Goal: Contribute content: Contribute content

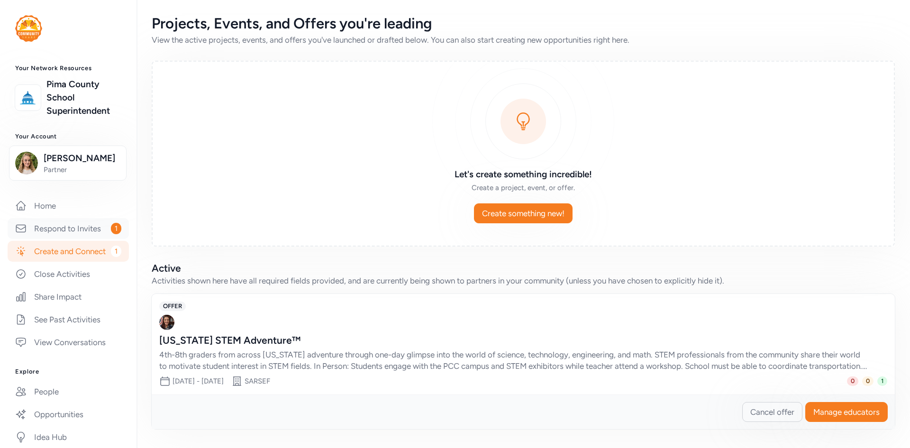
click at [73, 239] on link "Respond to Invites 1" at bounding box center [68, 228] width 121 height 21
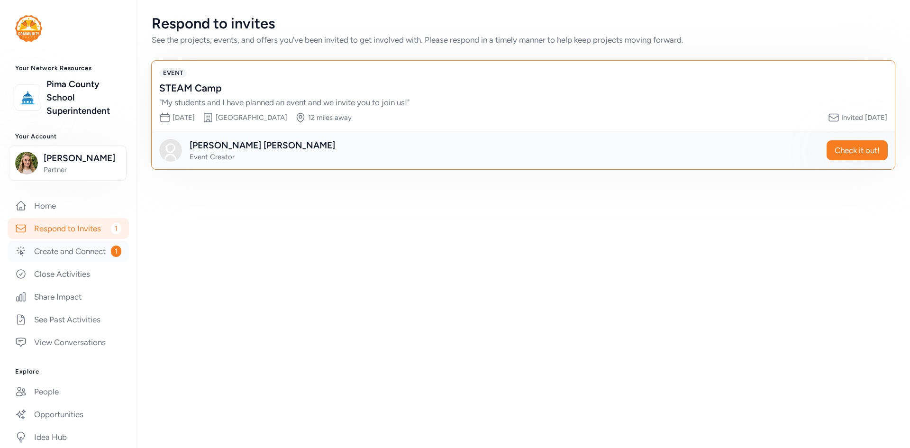
click at [74, 262] on link "Create and Connect 1" at bounding box center [68, 251] width 121 height 21
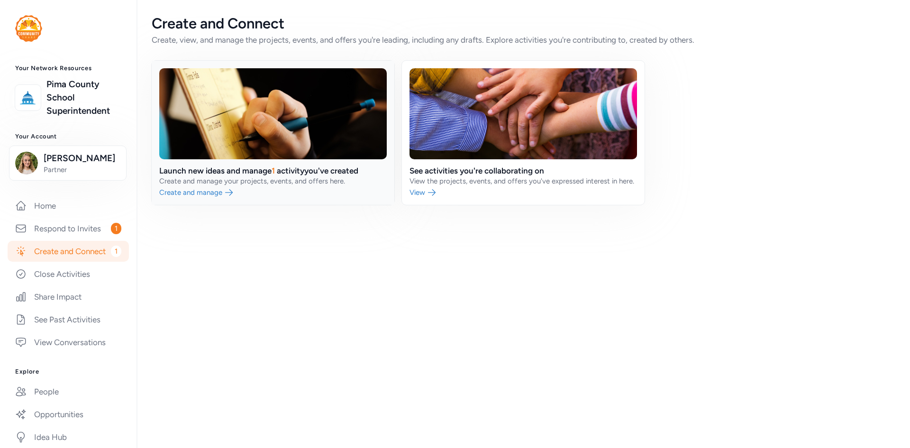
click at [207, 182] on link at bounding box center [273, 133] width 243 height 144
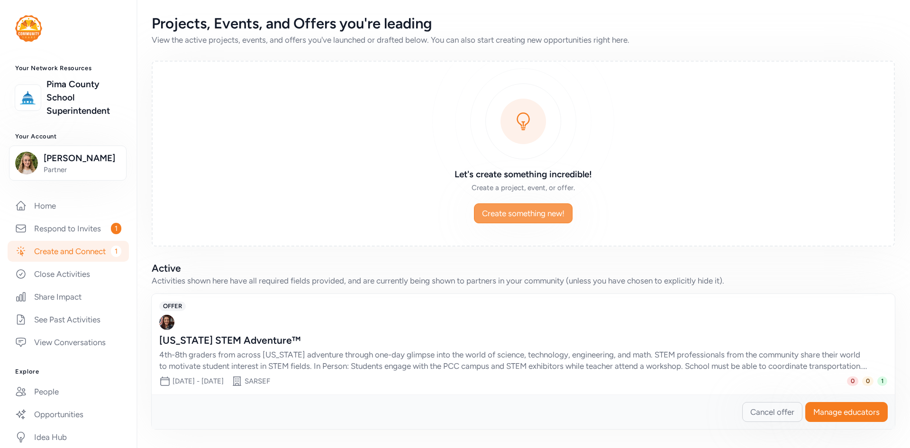
click at [540, 211] on span "Create something new!" at bounding box center [523, 213] width 82 height 11
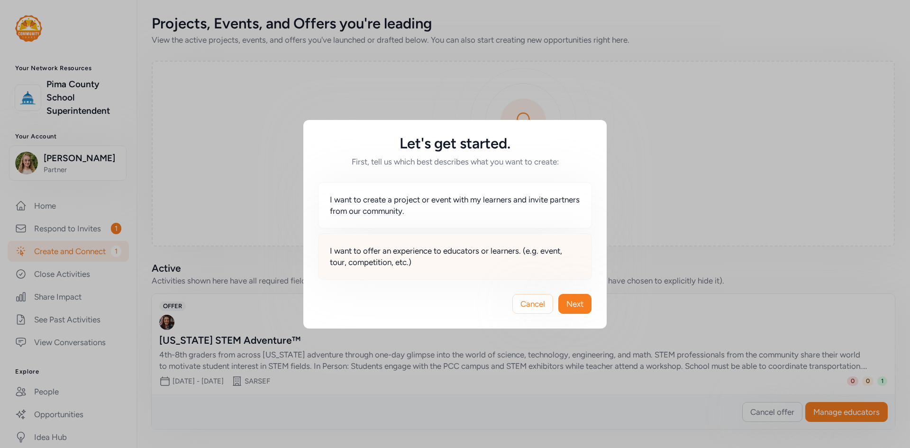
click at [414, 265] on span "I want to offer an experience to educators or learners. (e.g. event, tour, comp…" at bounding box center [455, 256] width 250 height 23
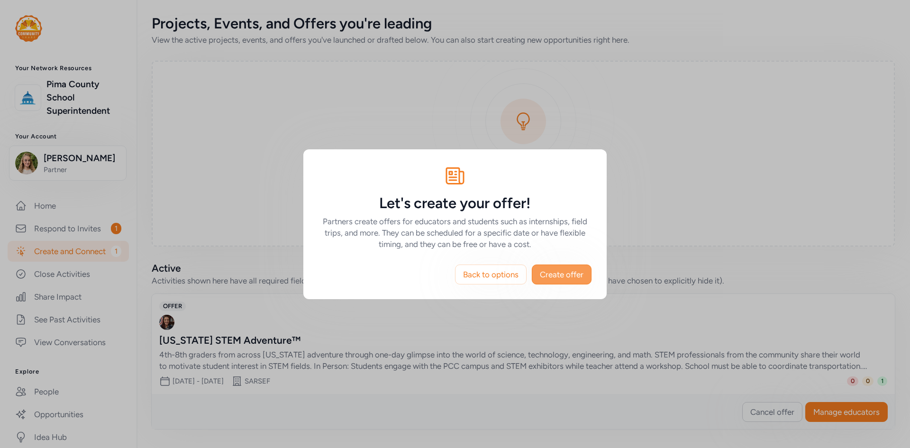
click at [546, 281] on button "Create offer" at bounding box center [562, 275] width 60 height 20
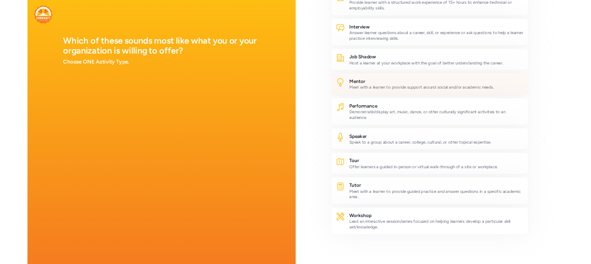
scroll to position [328, 0]
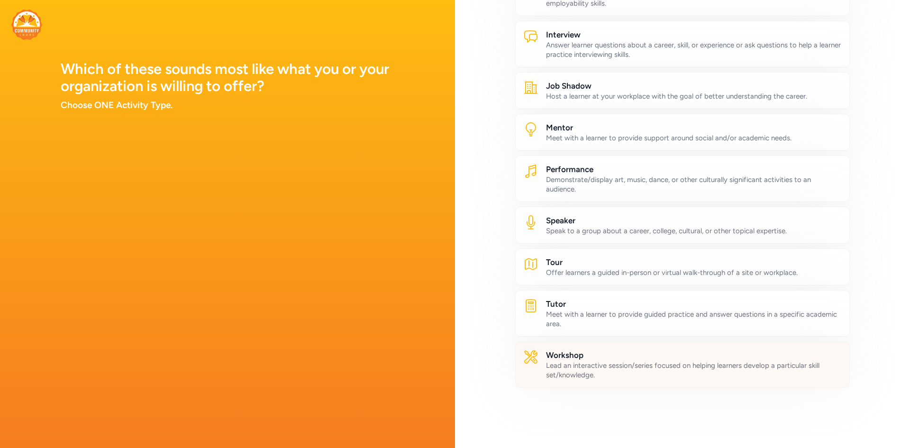
click at [597, 350] on h2 "Workshop" at bounding box center [694, 354] width 296 height 11
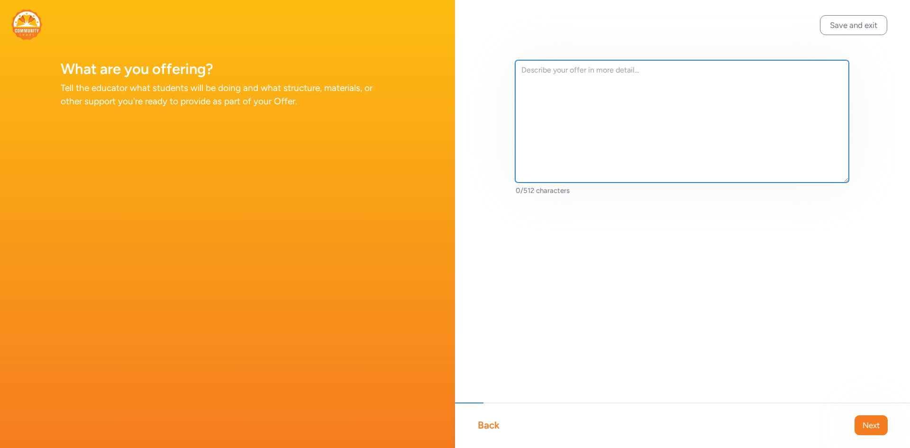
click at [619, 96] on textarea at bounding box center [682, 121] width 334 height 122
click at [571, 84] on textarea at bounding box center [682, 121] width 334 height 122
paste textarea "SARSEF AfterSchool is an out-of-school outreach program that offers hands-on ex…"
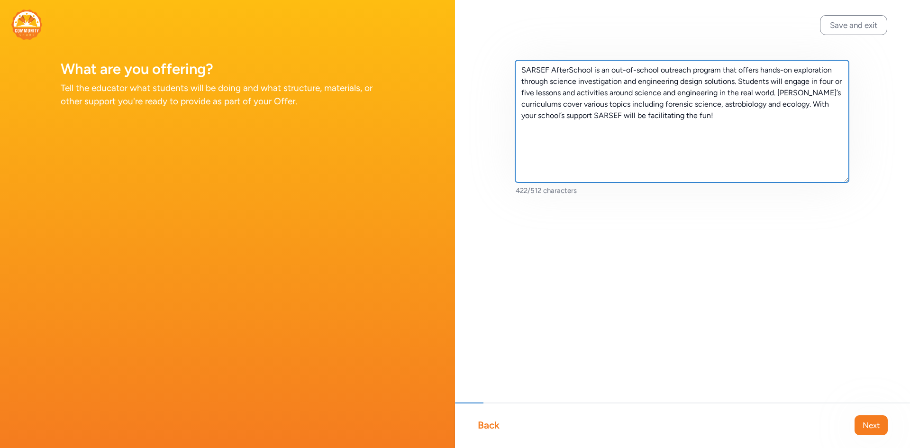
drag, startPoint x: 533, startPoint y: 94, endPoint x: 835, endPoint y: 84, distance: 301.7
click at [835, 84] on textarea "SARSEF AfterSchool is an out-of-school outreach program that offers hands-on ex…" at bounding box center [682, 121] width 334 height 122
type textarea "SARSEF AfterSchool is an out-of-school outreach program that offers hands-on ex…"
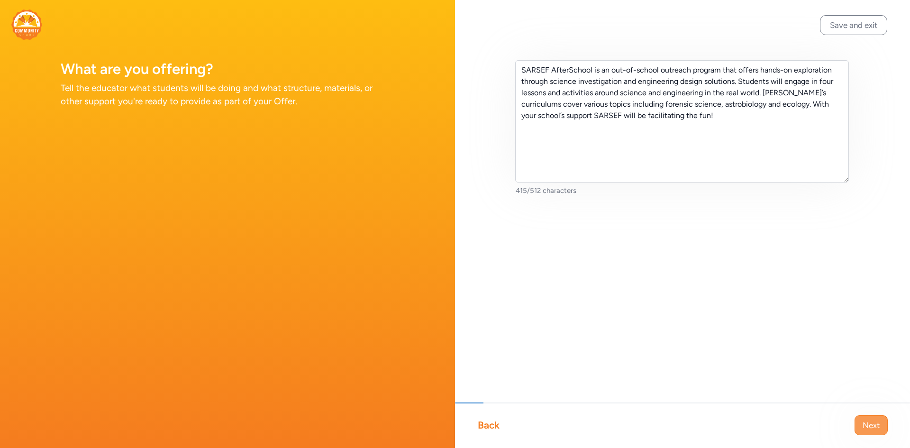
click at [868, 433] on button "Next" at bounding box center [871, 425] width 33 height 20
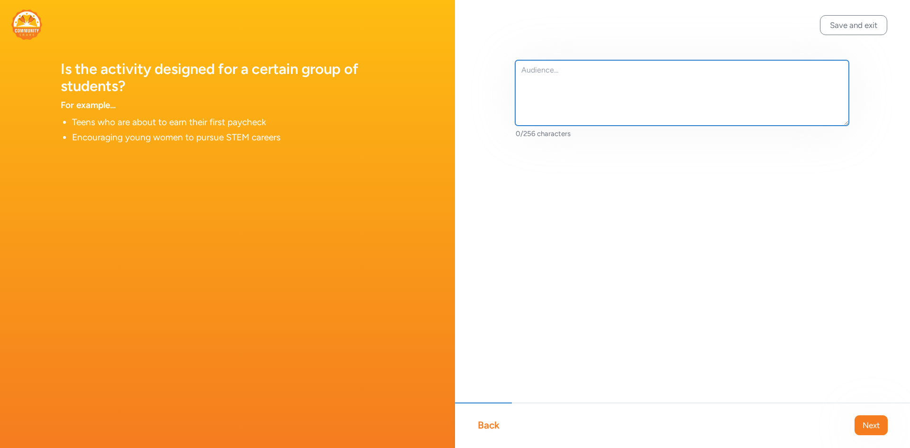
click at [562, 93] on textarea at bounding box center [682, 92] width 334 height 65
click at [722, 70] on textarea "Title I school with after school programs, clubs, after care, or" at bounding box center [682, 92] width 334 height 65
drag, startPoint x: 728, startPoint y: 73, endPoint x: 719, endPoint y: 68, distance: 10.8
click at [719, 68] on textarea "Title I school with after school programs, clubs, after care, or" at bounding box center [682, 92] width 334 height 65
type textarea "Title I school with after school programs, clubs, after care, etc. Up to 25 1st…"
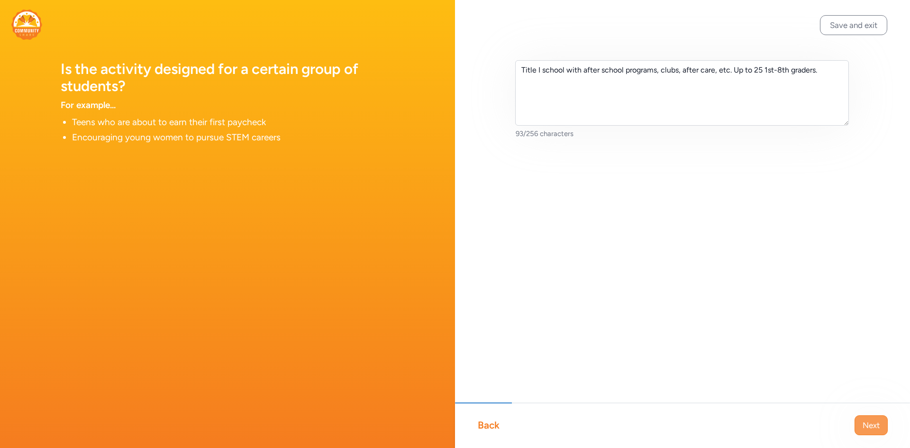
click at [868, 418] on button "Next" at bounding box center [871, 425] width 33 height 20
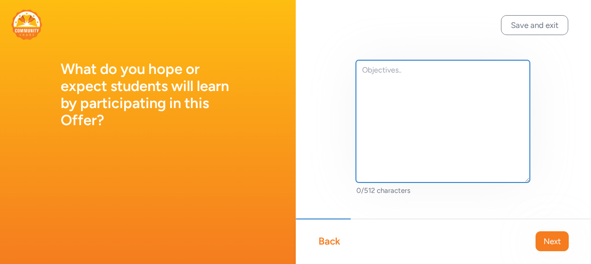
click at [451, 108] on textarea at bounding box center [443, 121] width 174 height 122
paste textarea "Develop 21st Century skills through STEM practices and career exploration Lever…"
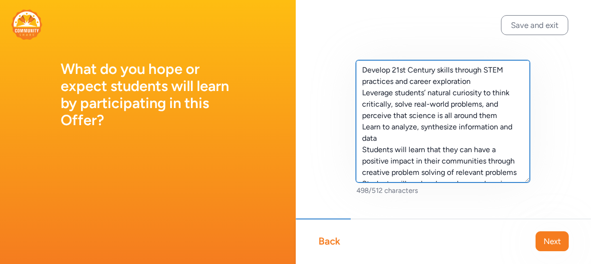
scroll to position [63, 0]
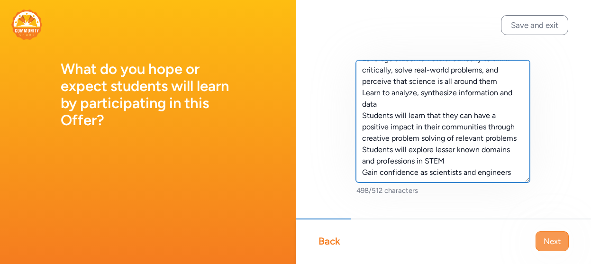
type textarea "Develop 21st Century skills through STEM practices and career exploration Lever…"
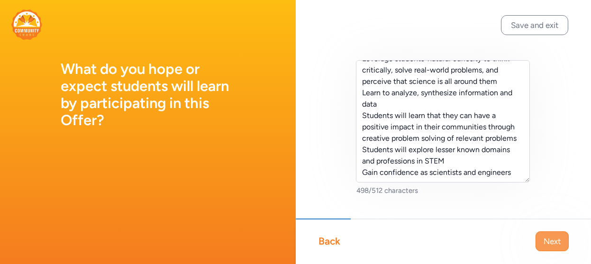
click at [555, 237] on span "Next" at bounding box center [552, 241] width 17 height 11
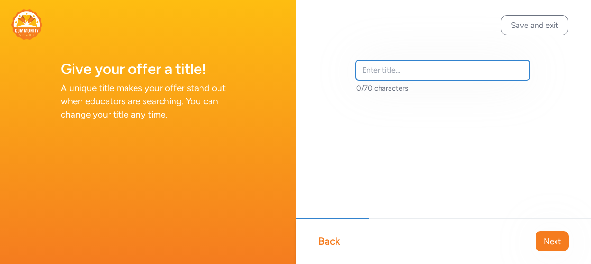
click at [380, 67] on input "text" at bounding box center [443, 70] width 174 height 20
type input "SARSEF Afterschool"
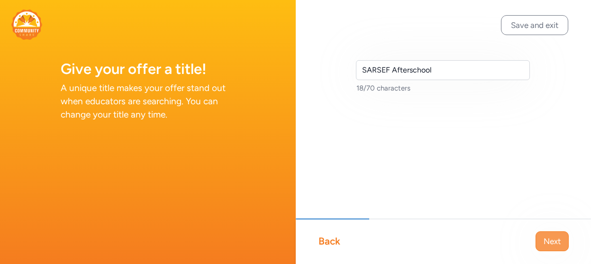
click at [546, 236] on span "Next" at bounding box center [552, 241] width 17 height 11
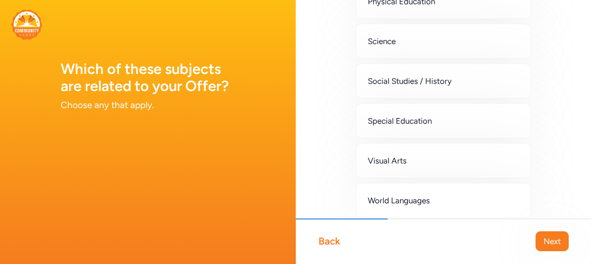
scroll to position [379, 0]
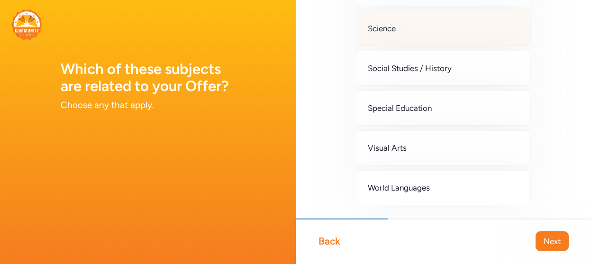
click at [438, 33] on div "Science" at bounding box center [443, 28] width 175 height 35
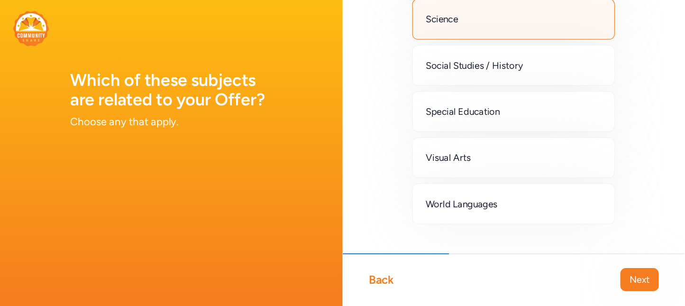
scroll to position [411, 0]
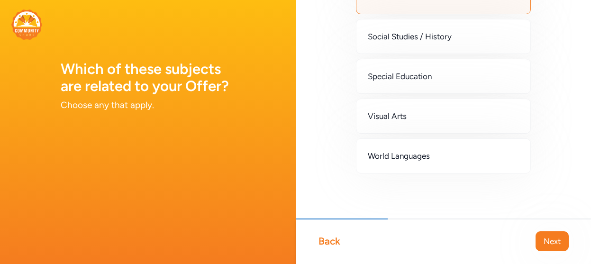
click at [544, 238] on span "Next" at bounding box center [552, 241] width 17 height 11
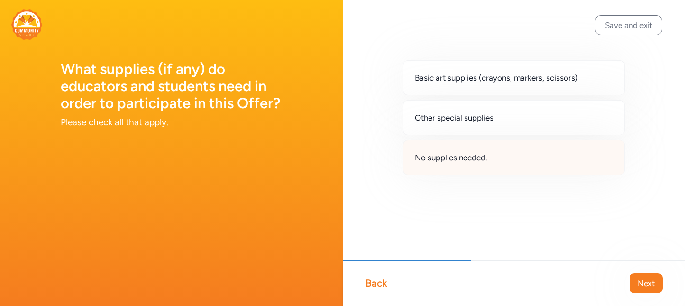
click at [493, 149] on div "No supplies needed." at bounding box center [514, 157] width 222 height 35
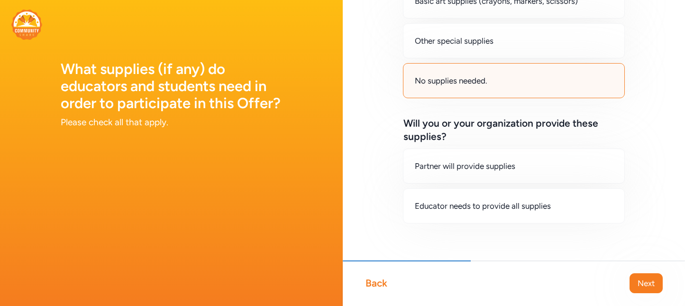
scroll to position [85, 0]
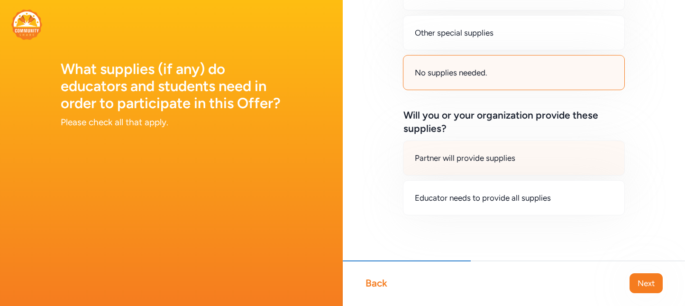
click at [567, 169] on div "Partner will provide supplies" at bounding box center [514, 157] width 222 height 35
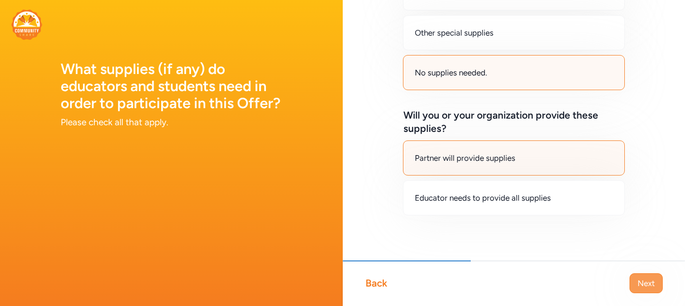
click at [653, 280] on span "Next" at bounding box center [646, 282] width 17 height 11
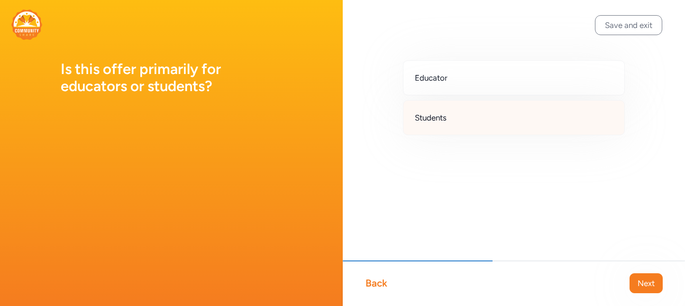
click at [512, 108] on div "Students" at bounding box center [514, 117] width 222 height 35
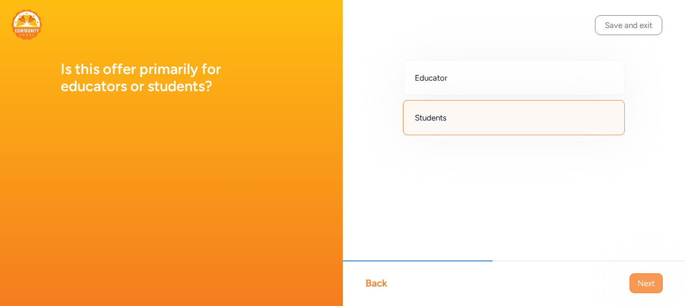
click at [652, 281] on span "Next" at bounding box center [646, 282] width 17 height 11
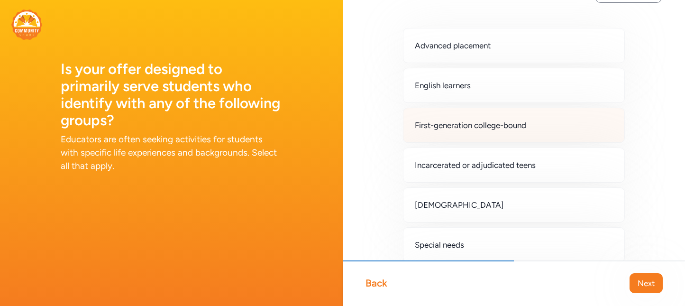
scroll to position [17, 0]
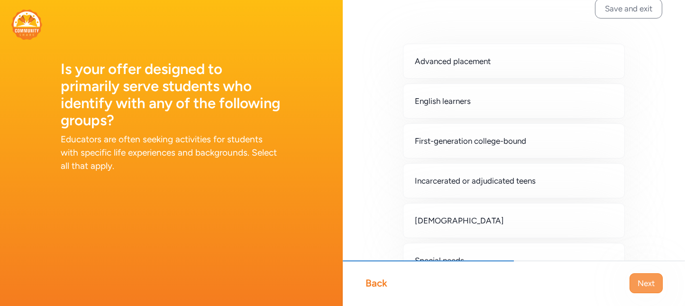
click at [649, 276] on button "Next" at bounding box center [646, 283] width 33 height 20
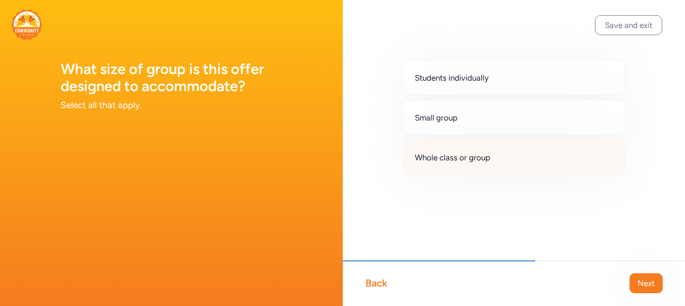
click at [532, 157] on div "Whole class or group" at bounding box center [514, 157] width 222 height 35
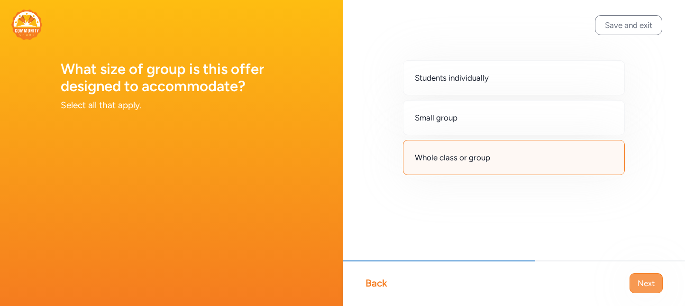
click at [631, 275] on button "Next" at bounding box center [646, 283] width 33 height 20
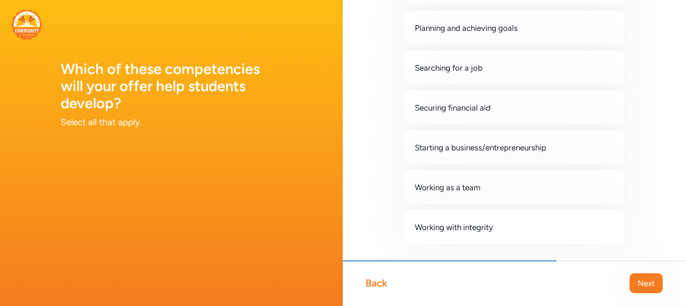
scroll to position [664, 0]
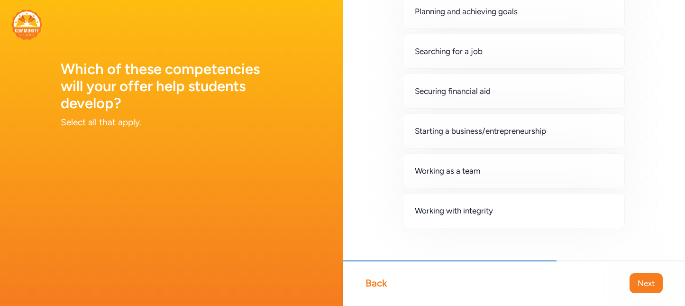
click at [572, 176] on div "Working as a team" at bounding box center [514, 170] width 222 height 35
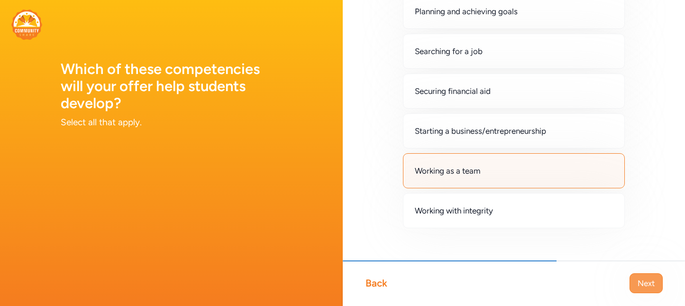
click at [635, 274] on button "Next" at bounding box center [646, 283] width 33 height 20
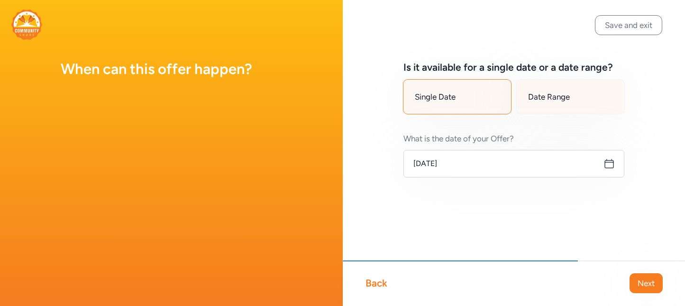
click at [553, 99] on span "Date Range" at bounding box center [549, 96] width 42 height 11
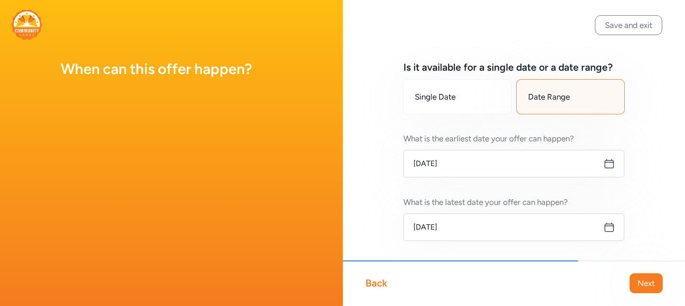
click at [603, 164] on icon at bounding box center [608, 163] width 11 height 11
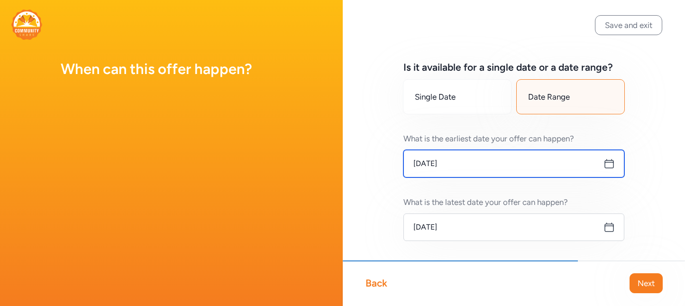
click at [436, 153] on input "[DATE]" at bounding box center [513, 163] width 221 height 27
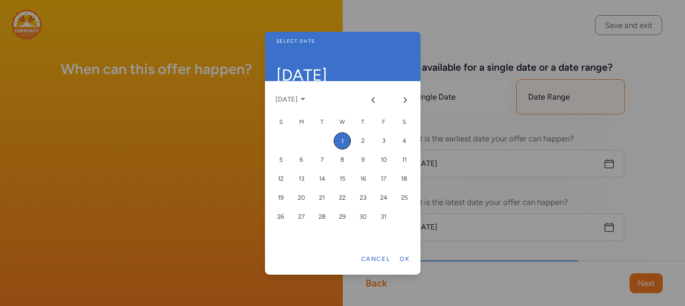
click at [439, 161] on div at bounding box center [342, 153] width 685 height 306
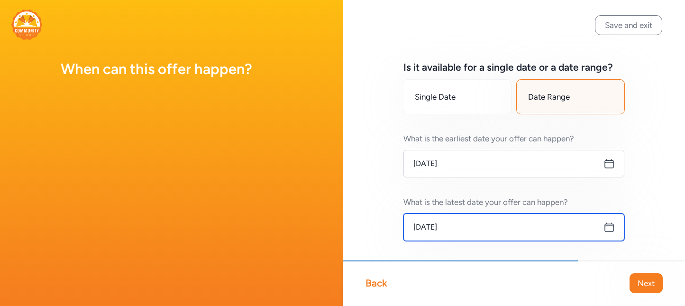
click at [585, 233] on input "[DATE]" at bounding box center [513, 226] width 221 height 27
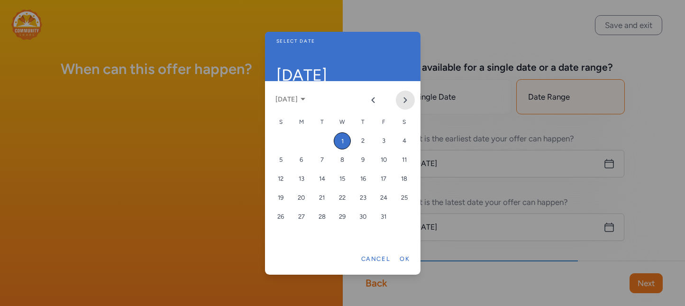
click at [406, 97] on icon "Next month" at bounding box center [406, 100] width 8 height 8
click at [406, 98] on icon "Next month" at bounding box center [406, 100] width 8 height 8
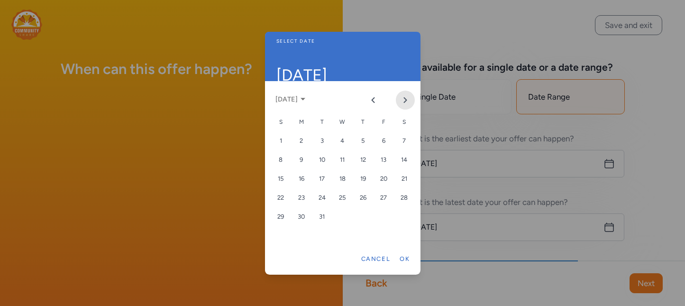
click at [406, 98] on icon "Next month" at bounding box center [406, 100] width 8 height 8
click at [386, 217] on div "31" at bounding box center [383, 216] width 17 height 17
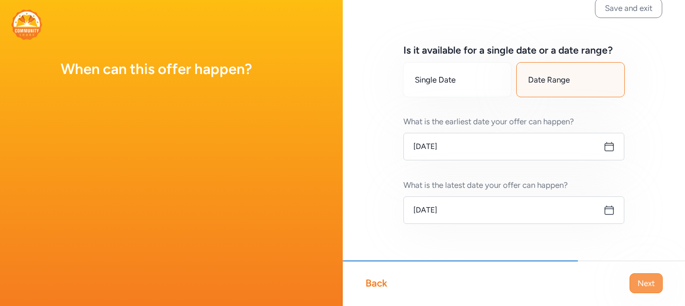
scroll to position [26, 0]
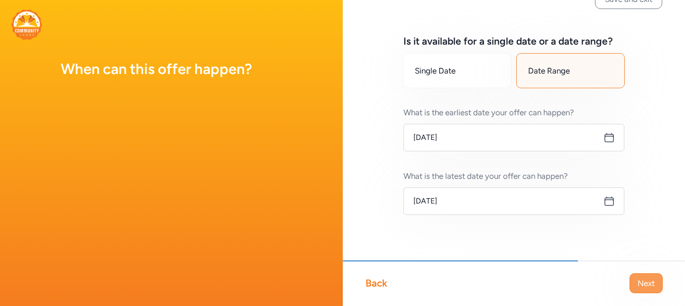
click at [647, 283] on span "Next" at bounding box center [646, 282] width 17 height 11
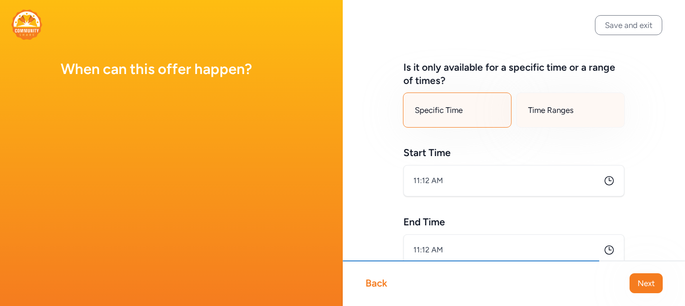
click at [556, 95] on div "Time Ranges" at bounding box center [570, 109] width 109 height 35
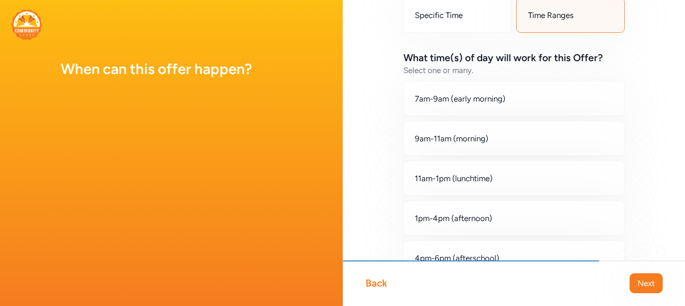
scroll to position [142, 0]
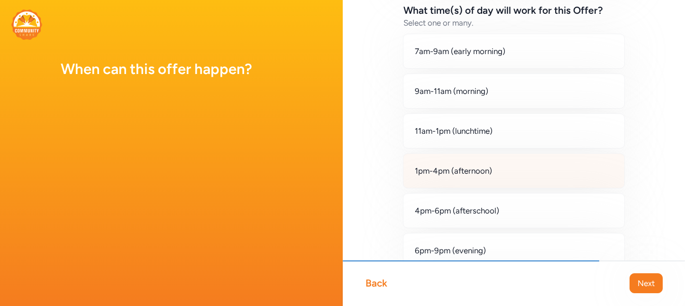
click at [506, 184] on div "1pm-4pm (afternoon)" at bounding box center [514, 170] width 222 height 35
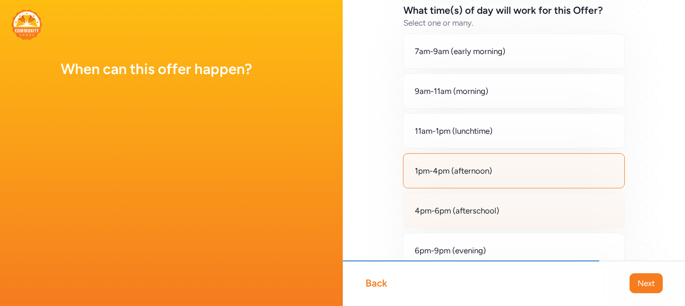
click at [517, 223] on div "4pm-6pm (afterschool)" at bounding box center [514, 210] width 222 height 35
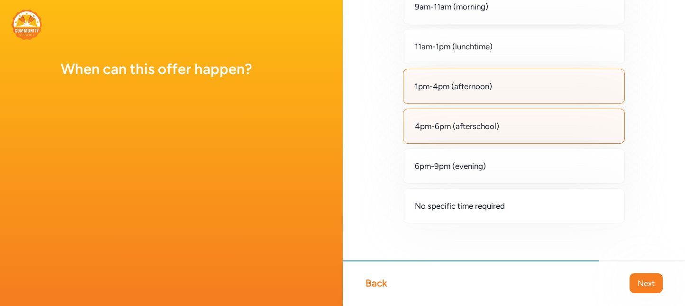
scroll to position [235, 0]
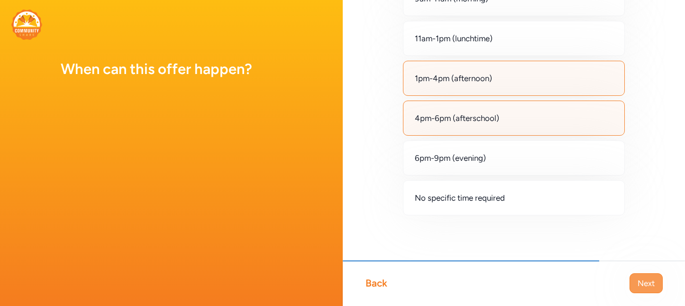
click at [657, 284] on button "Next" at bounding box center [646, 283] width 33 height 20
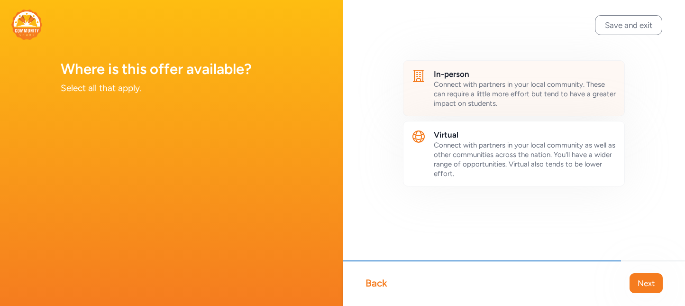
click at [538, 93] on span "Connect with partners in your local community. These can require a little more …" at bounding box center [525, 93] width 182 height 27
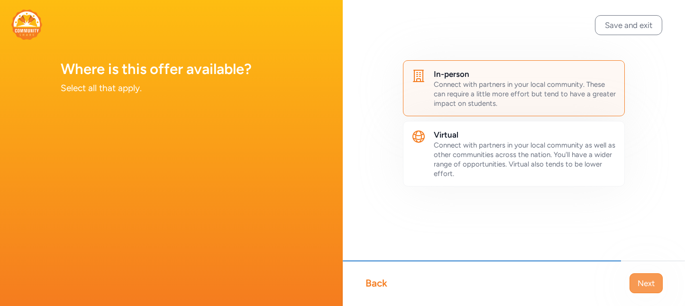
click at [635, 289] on button "Next" at bounding box center [646, 283] width 33 height 20
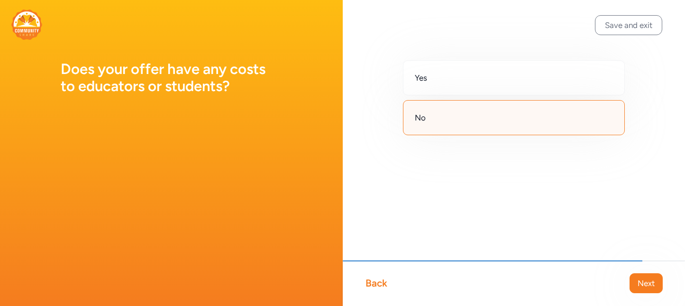
click at [487, 114] on div "No" at bounding box center [514, 117] width 222 height 35
click at [644, 294] on div "Back Next" at bounding box center [514, 283] width 343 height 46
click at [640, 288] on span "Next" at bounding box center [646, 282] width 17 height 11
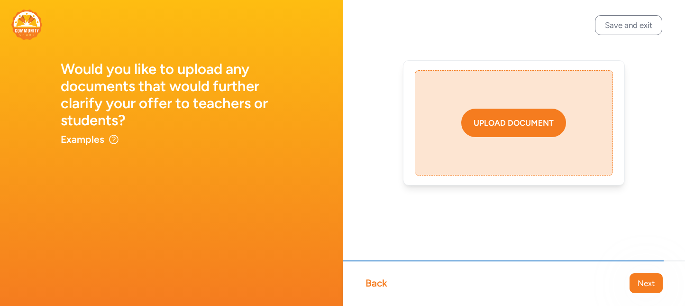
click at [524, 126] on div "Upload document" at bounding box center [514, 122] width 80 height 11
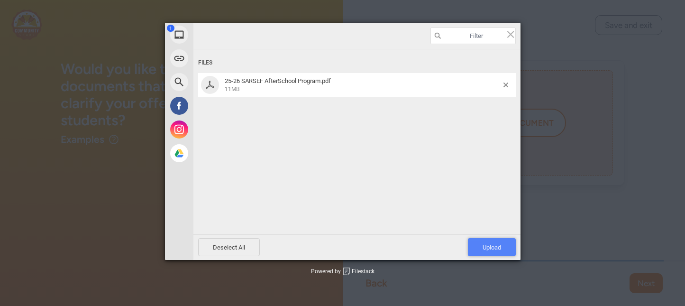
click at [493, 244] on span "Upload 1" at bounding box center [492, 247] width 18 height 7
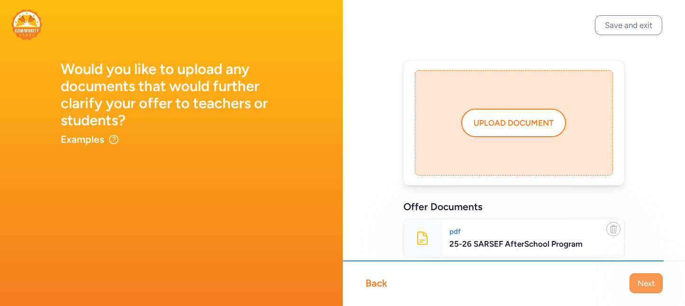
click at [657, 286] on button "Next" at bounding box center [646, 283] width 33 height 20
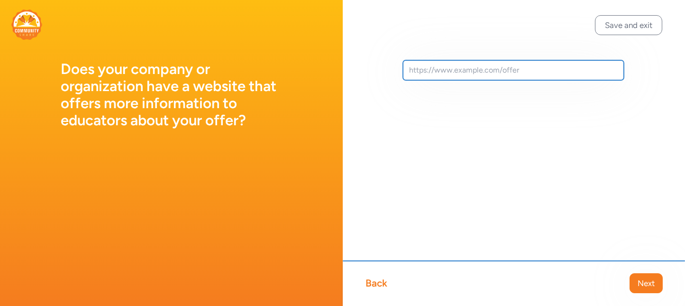
click at [530, 73] on input "text" at bounding box center [513, 70] width 221 height 20
paste input "[URL][DOMAIN_NAME]"
type input "[URL][DOMAIN_NAME]"
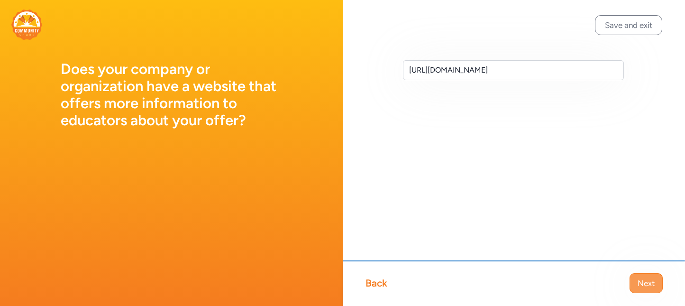
scroll to position [0, 0]
click at [643, 277] on span "Next" at bounding box center [646, 282] width 17 height 11
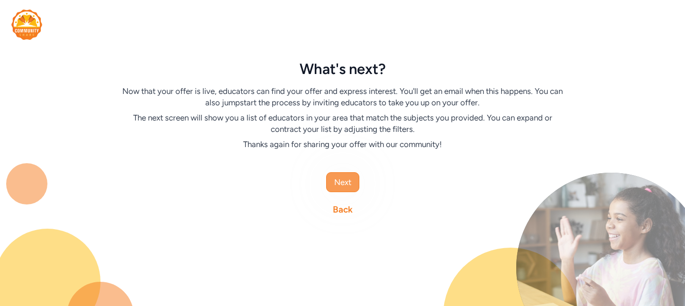
click at [353, 175] on button "Next" at bounding box center [342, 182] width 33 height 20
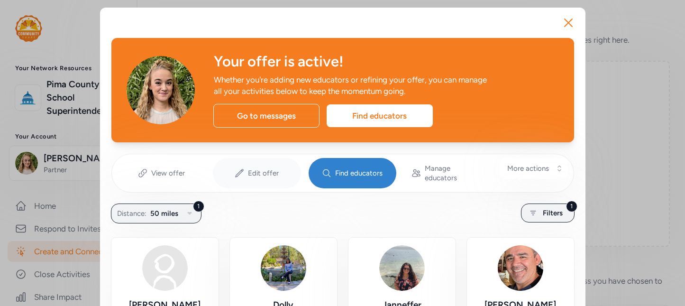
click at [230, 169] on div "Edit offer" at bounding box center [257, 173] width 88 height 30
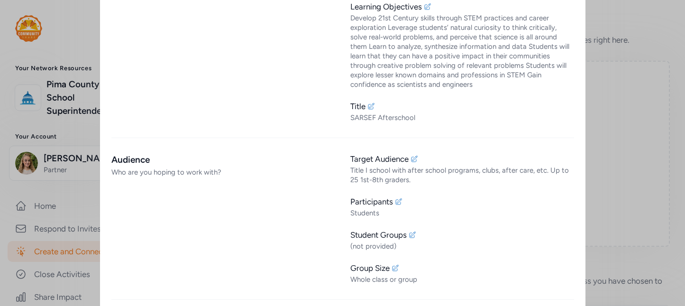
scroll to position [332, 0]
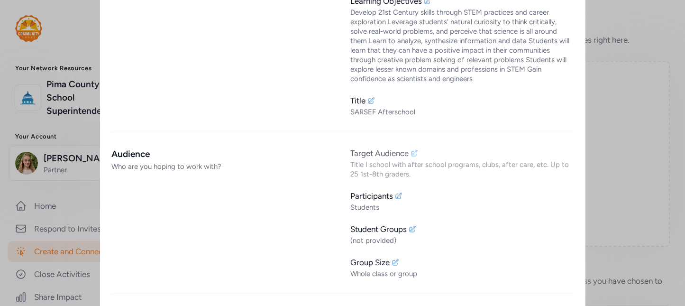
click at [392, 147] on div "Target Audience" at bounding box center [379, 152] width 58 height 11
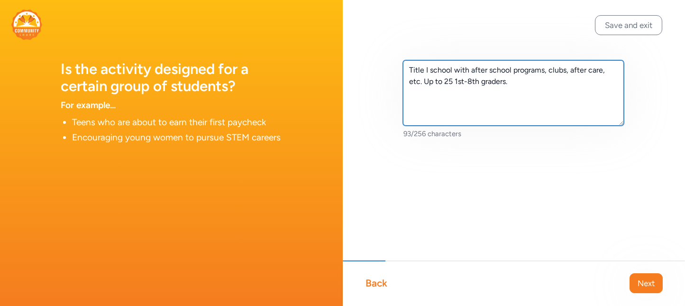
click at [457, 80] on textarea "Title I school with after school programs, clubs, after care, etc. Up to 25 1st…" at bounding box center [513, 92] width 221 height 65
drag, startPoint x: 455, startPoint y: 79, endPoint x: 463, endPoint y: 83, distance: 8.9
click at [463, 83] on textarea "Title I school with after school programs, clubs, after care, etc. Up to 25 1st…" at bounding box center [513, 92] width 221 height 65
type textarea "Title I school with after school programs, clubs, after care, etc. Up to 25 Kin…"
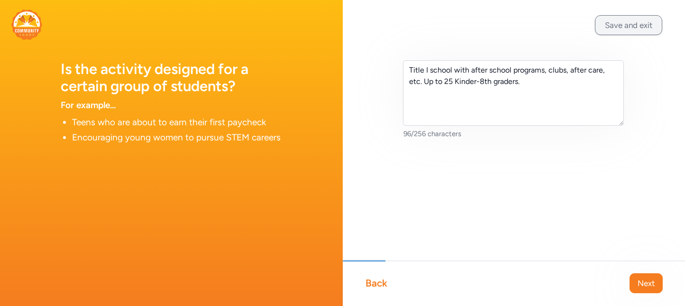
click at [643, 24] on button "Save and exit" at bounding box center [628, 25] width 67 height 20
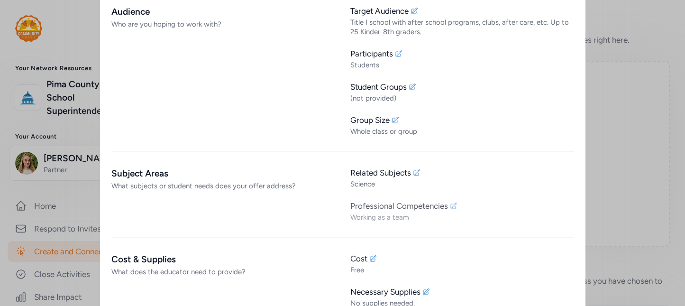
scroll to position [521, 0]
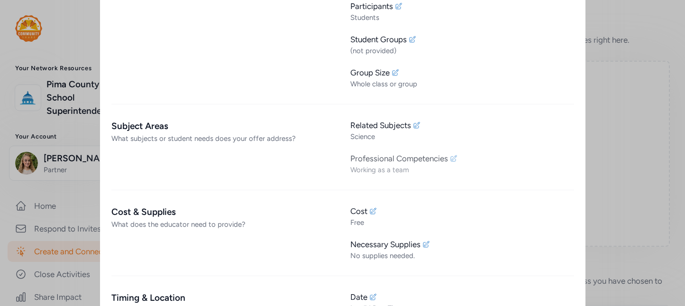
click at [457, 153] on div "Professional Competencies" at bounding box center [462, 158] width 224 height 11
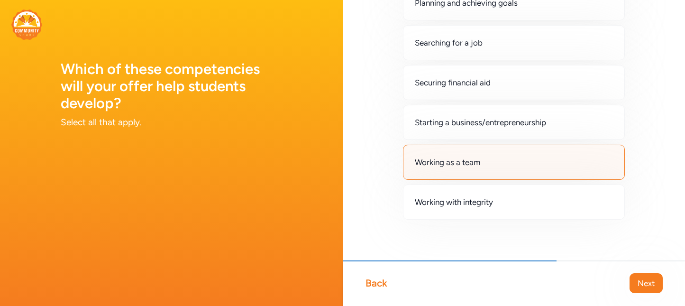
scroll to position [676, 0]
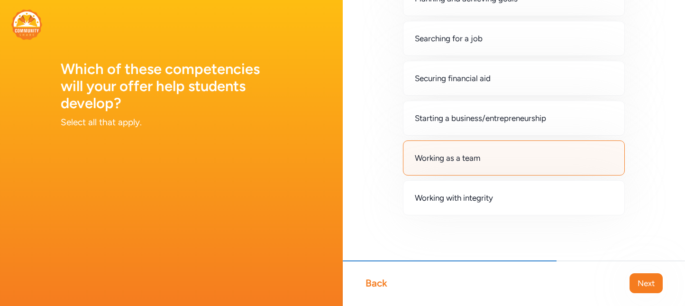
click at [604, 156] on div "Working as a team" at bounding box center [514, 157] width 222 height 35
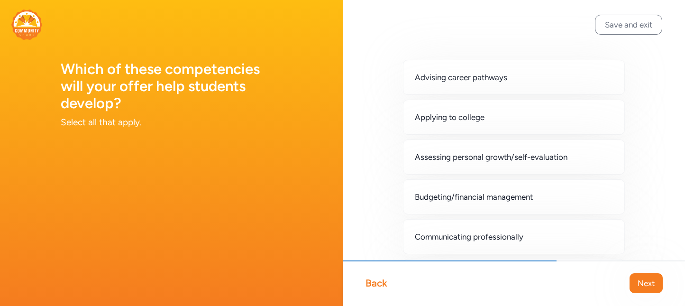
scroll to position [0, 0]
click at [635, 25] on button "Save and exit" at bounding box center [628, 25] width 67 height 20
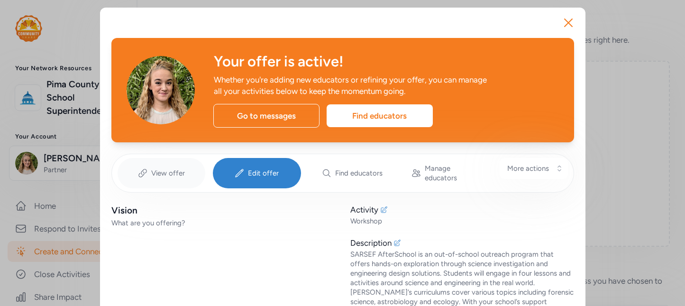
click at [173, 174] on div "View offer" at bounding box center [162, 173] width 88 height 30
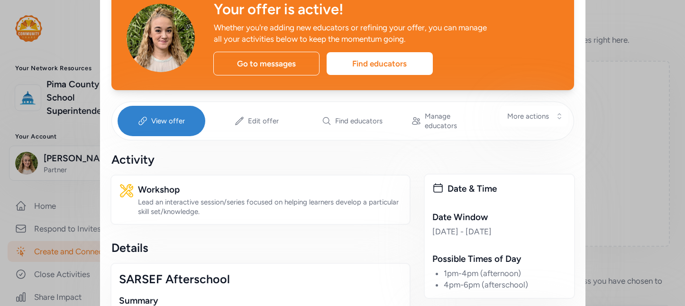
scroll to position [47, 0]
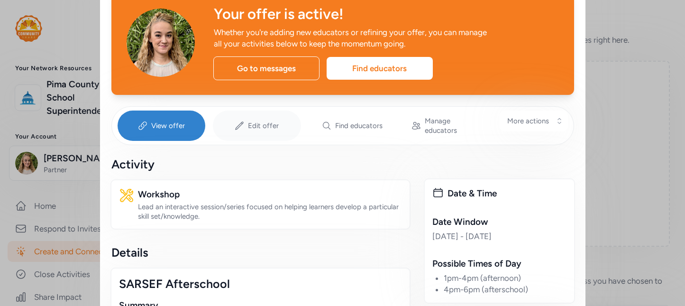
click at [235, 121] on icon at bounding box center [239, 125] width 9 height 9
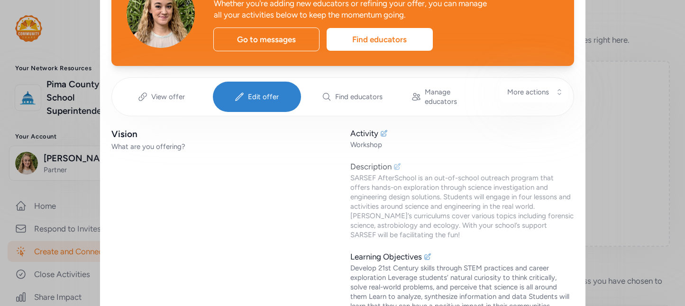
scroll to position [190, 0]
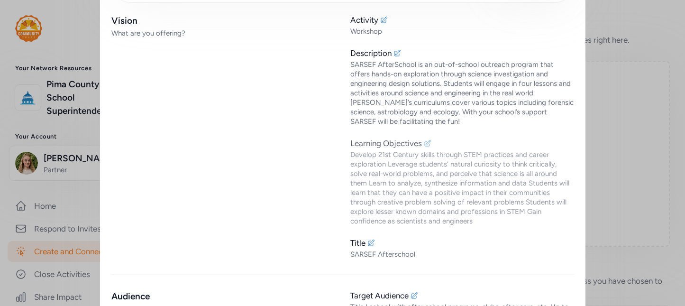
click at [420, 137] on div "Learning Objectives" at bounding box center [462, 142] width 224 height 11
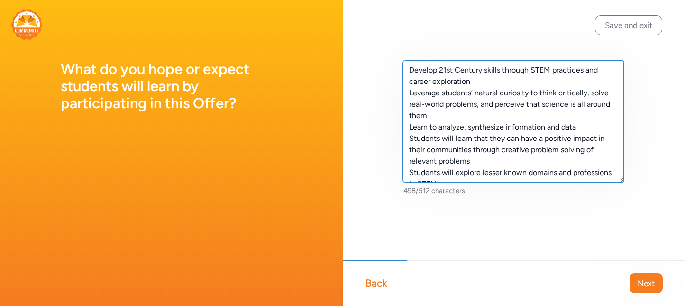
click at [472, 80] on textarea "Develop 21st Century skills through STEM practices and career exploration Lever…" at bounding box center [513, 121] width 221 height 122
click at [425, 115] on textarea "Develop 21st Century skills through STEM practices and career exploration. Leve…" at bounding box center [513, 121] width 221 height 122
click at [475, 161] on textarea "Develop 21st Century skills through STEM practices and career exploration. Leve…" at bounding box center [513, 121] width 221 height 122
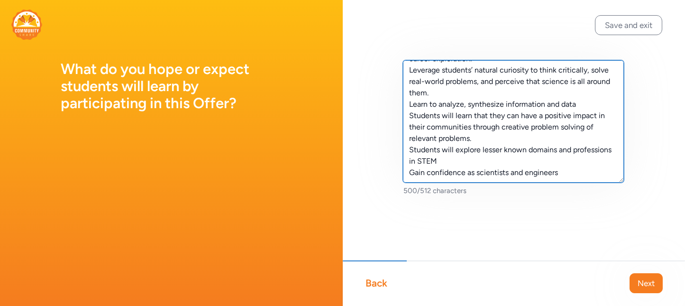
click at [480, 160] on textarea "Develop 21st Century skills through STEM practices and career exploration. Leve…" at bounding box center [513, 121] width 221 height 122
click at [558, 172] on textarea "Develop 21st Century skills through STEM practices and career exploration. Leve…" at bounding box center [513, 121] width 221 height 122
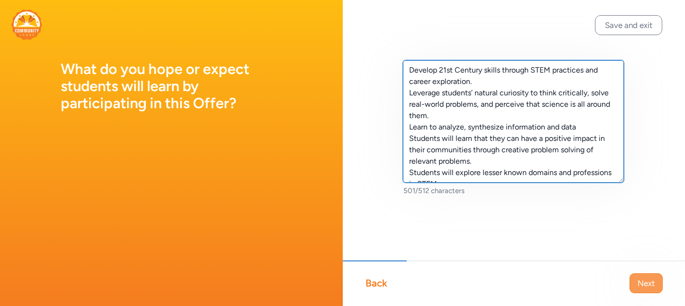
type textarea "Develop 21st Century skills through STEM practices and career exploration. Leve…"
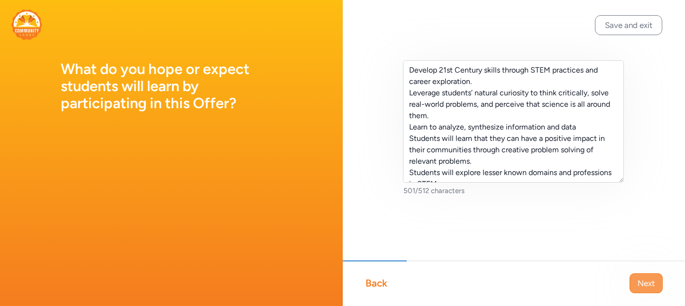
click at [655, 284] on button "Next" at bounding box center [646, 283] width 33 height 20
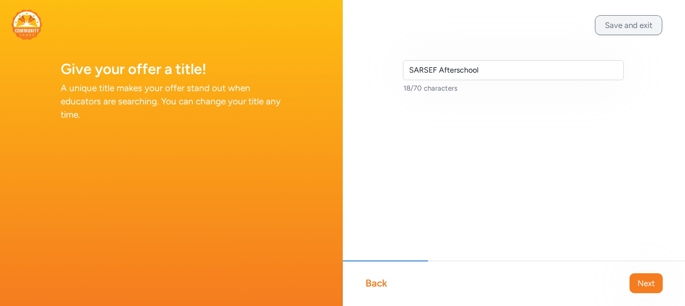
click at [635, 28] on button "Save and exit" at bounding box center [628, 25] width 67 height 20
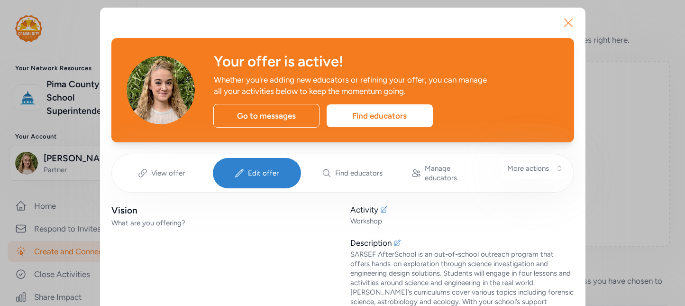
click at [561, 23] on icon "button" at bounding box center [568, 22] width 15 height 15
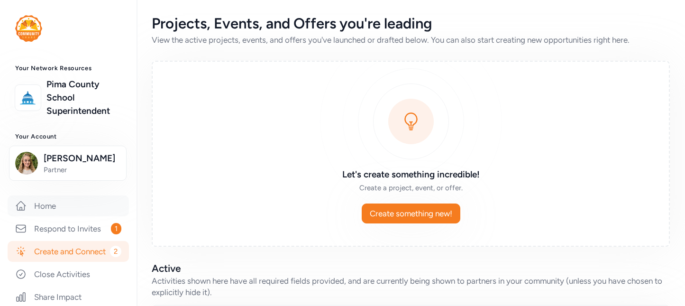
click at [35, 216] on link "Home" at bounding box center [68, 205] width 121 height 21
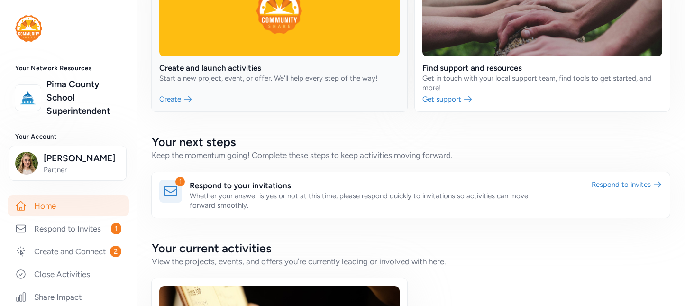
scroll to position [95, 0]
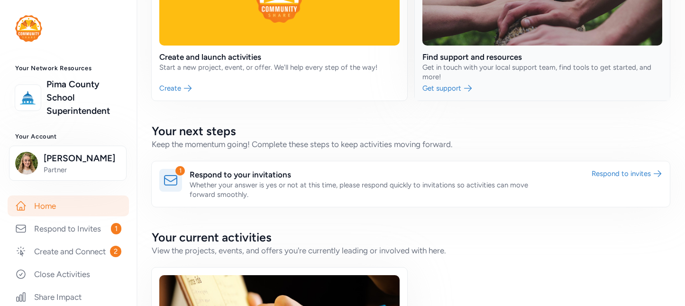
click at [480, 57] on link at bounding box center [543, 24] width 256 height 154
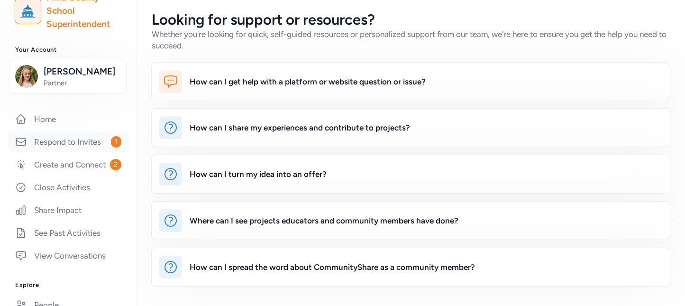
scroll to position [95, 0]
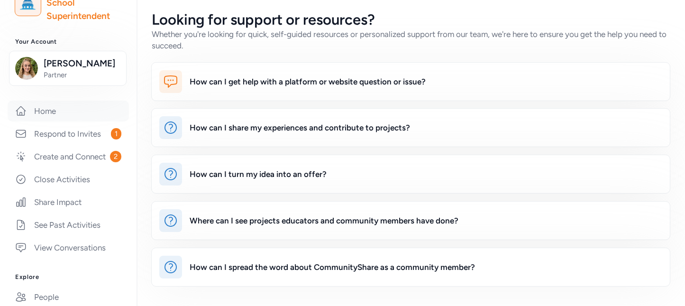
click at [52, 121] on link "Home" at bounding box center [68, 110] width 121 height 21
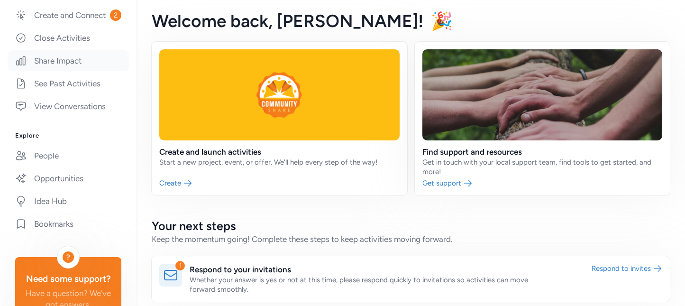
scroll to position [237, 0]
click at [70, 188] on link "Opportunities" at bounding box center [68, 177] width 121 height 21
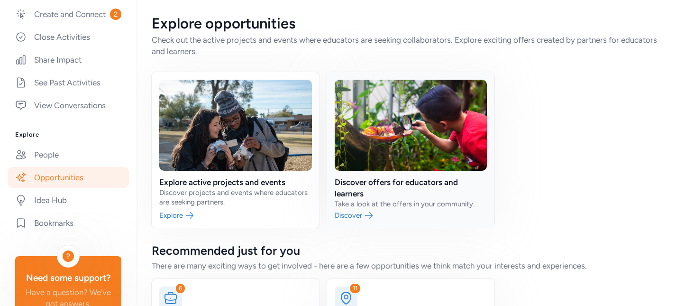
click at [339, 182] on link at bounding box center [411, 149] width 168 height 155
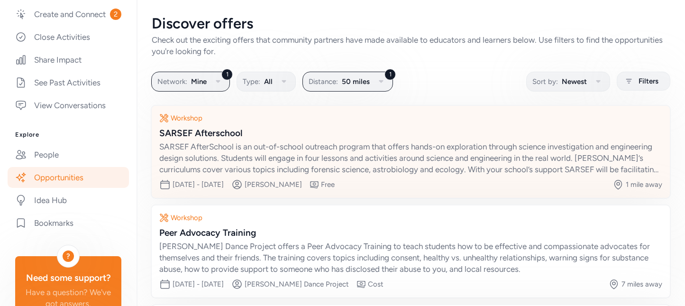
click at [512, 165] on div "SARSEF AfterSchool is an out-of-school outreach program that offers hands-on ex…" at bounding box center [410, 158] width 503 height 34
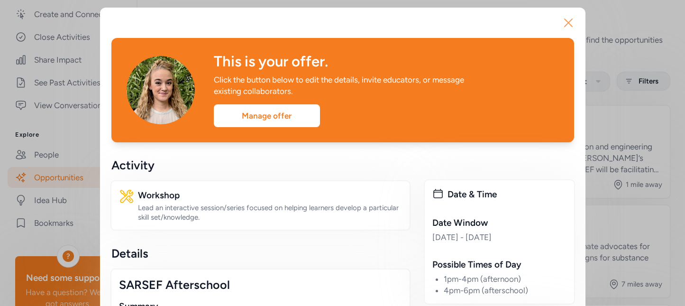
click at [570, 26] on icon "button" at bounding box center [568, 22] width 15 height 15
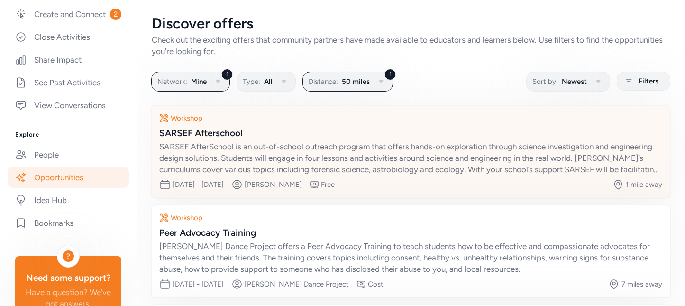
click at [403, 172] on div "SARSEF AfterSchool is an out-of-school outreach program that offers hands-on ex…" at bounding box center [410, 158] width 503 height 34
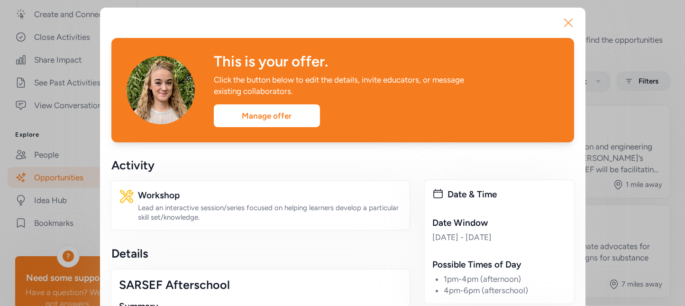
click at [568, 27] on icon "button" at bounding box center [568, 22] width 15 height 15
